Goal: Transaction & Acquisition: Purchase product/service

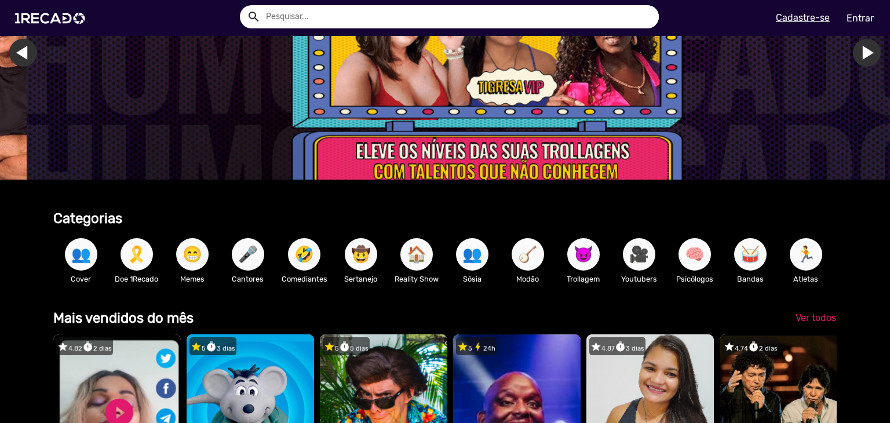
scroll to position [52, 0]
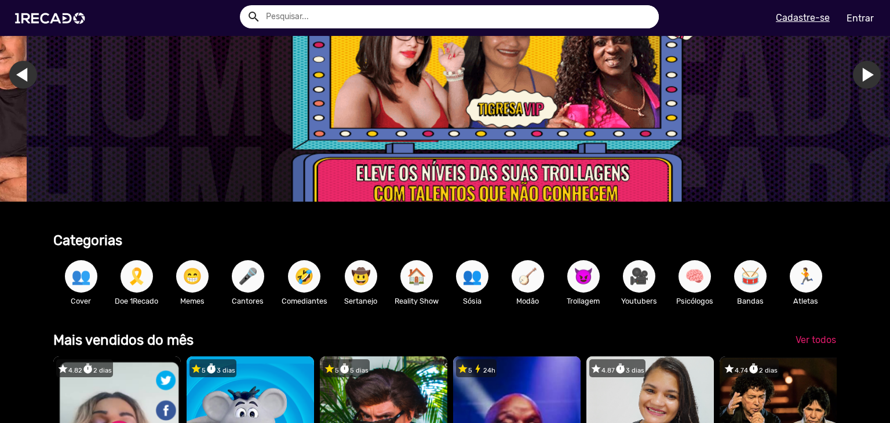
click at [85, 277] on span "👥" at bounding box center [81, 276] width 20 height 32
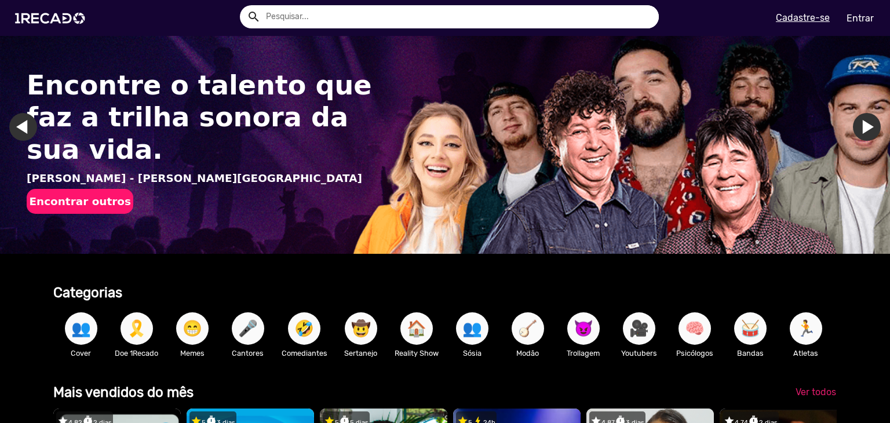
click at [25, 125] on link "Ir para o último slide" at bounding box center [23, 127] width 28 height 28
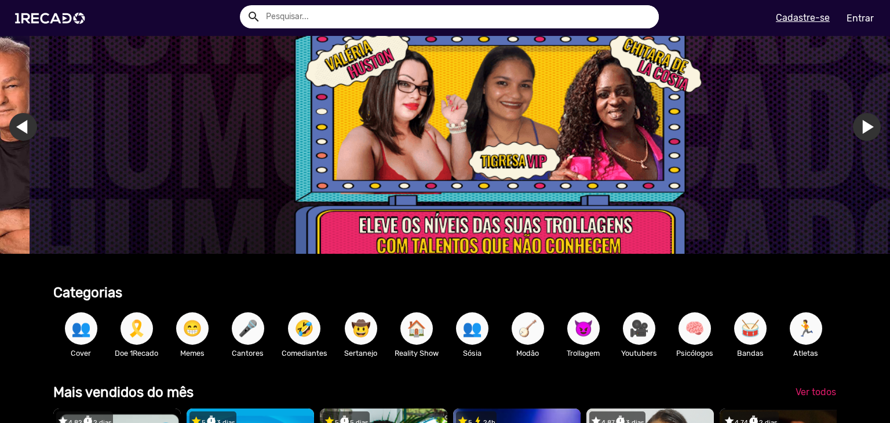
scroll to position [0, 2645]
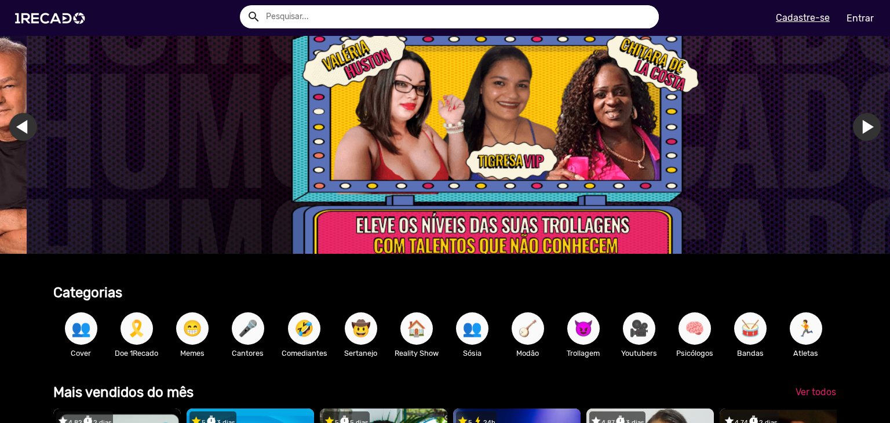
click at [36, 125] on link "Ir para o slide anterior" at bounding box center [50, 127] width 28 height 28
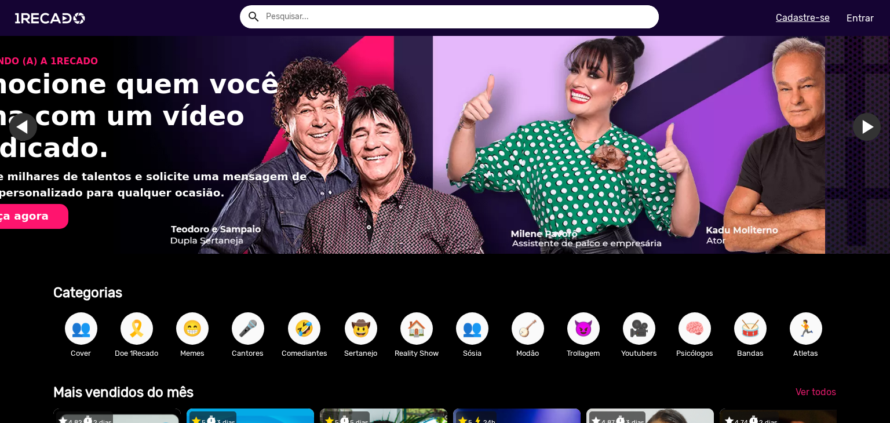
scroll to position [0, 1763]
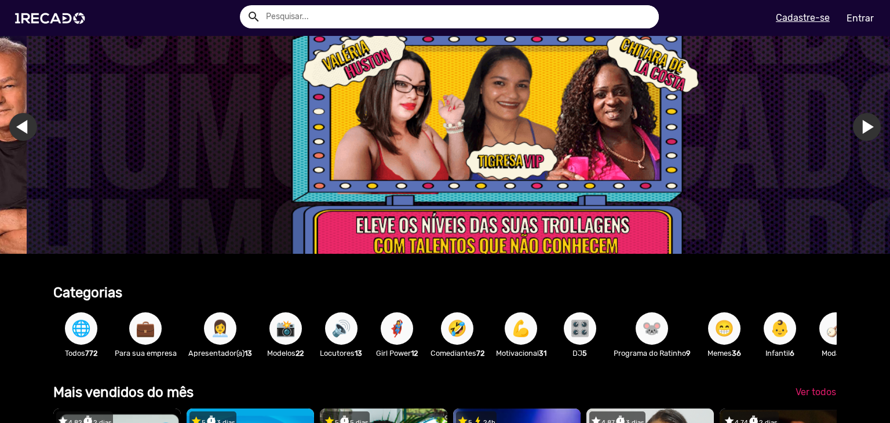
click at [36, 124] on link "Ir para o slide anterior" at bounding box center [50, 127] width 28 height 28
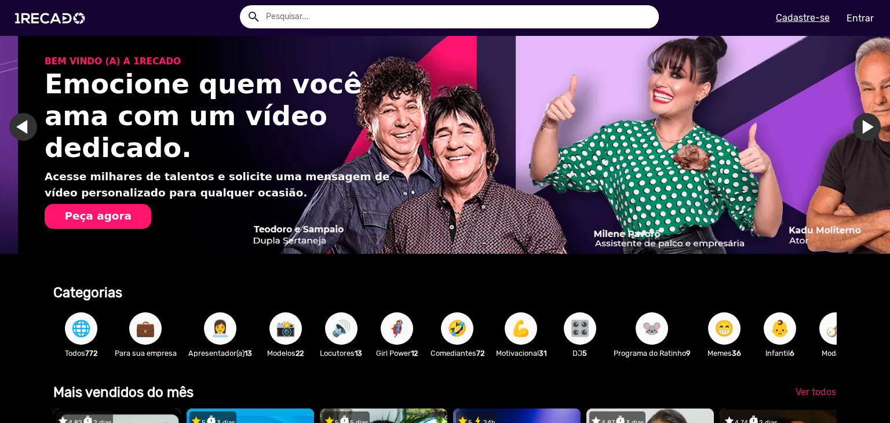
click at [272, 134] on h1 "Emocione quem você ama com um vídeo dedicado." at bounding box center [223, 116] width 356 height 96
click at [130, 204] on button "Peça agora" at bounding box center [98, 216] width 107 height 25
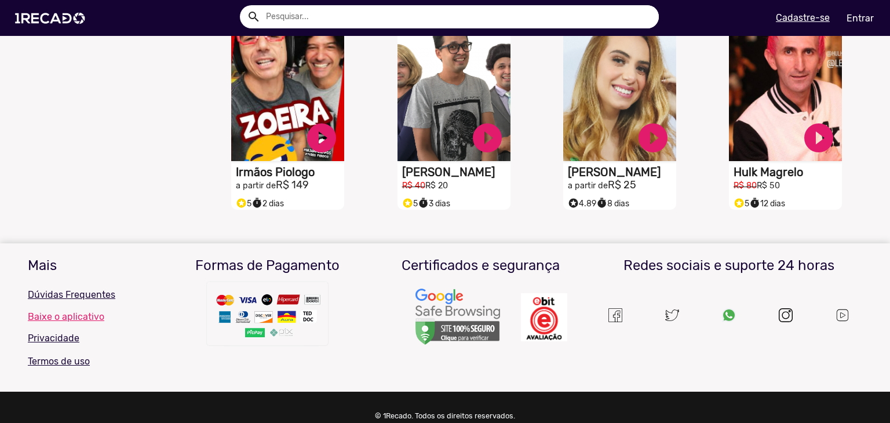
scroll to position [491, 0]
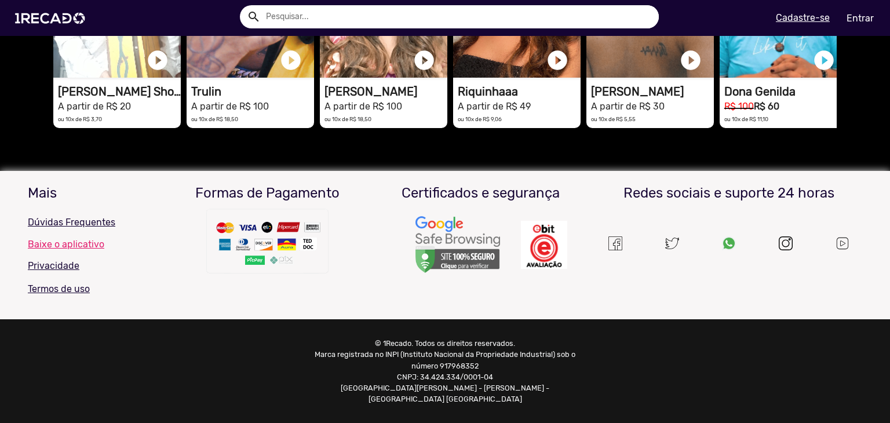
scroll to position [2903, 0]
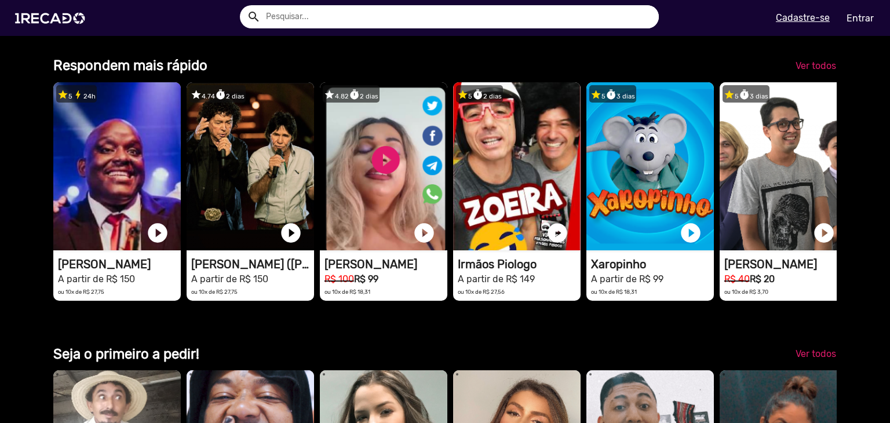
scroll to position [2915, 0]
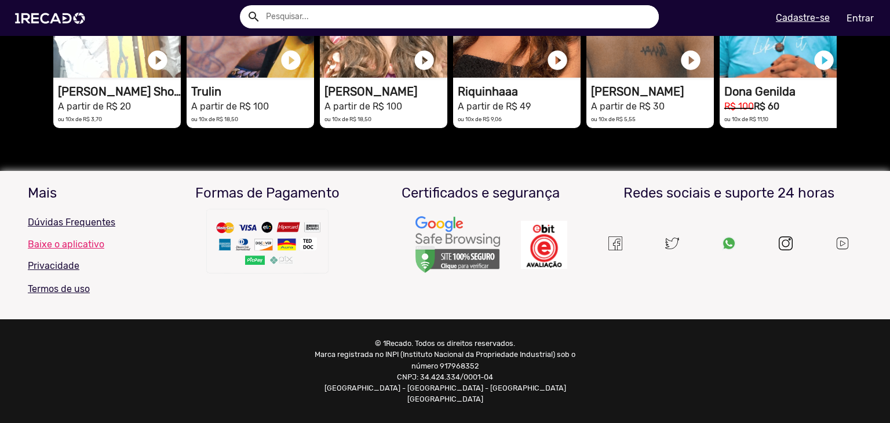
click at [779, 250] on img at bounding box center [786, 244] width 14 height 14
